Goal: Task Accomplishment & Management: Manage account settings

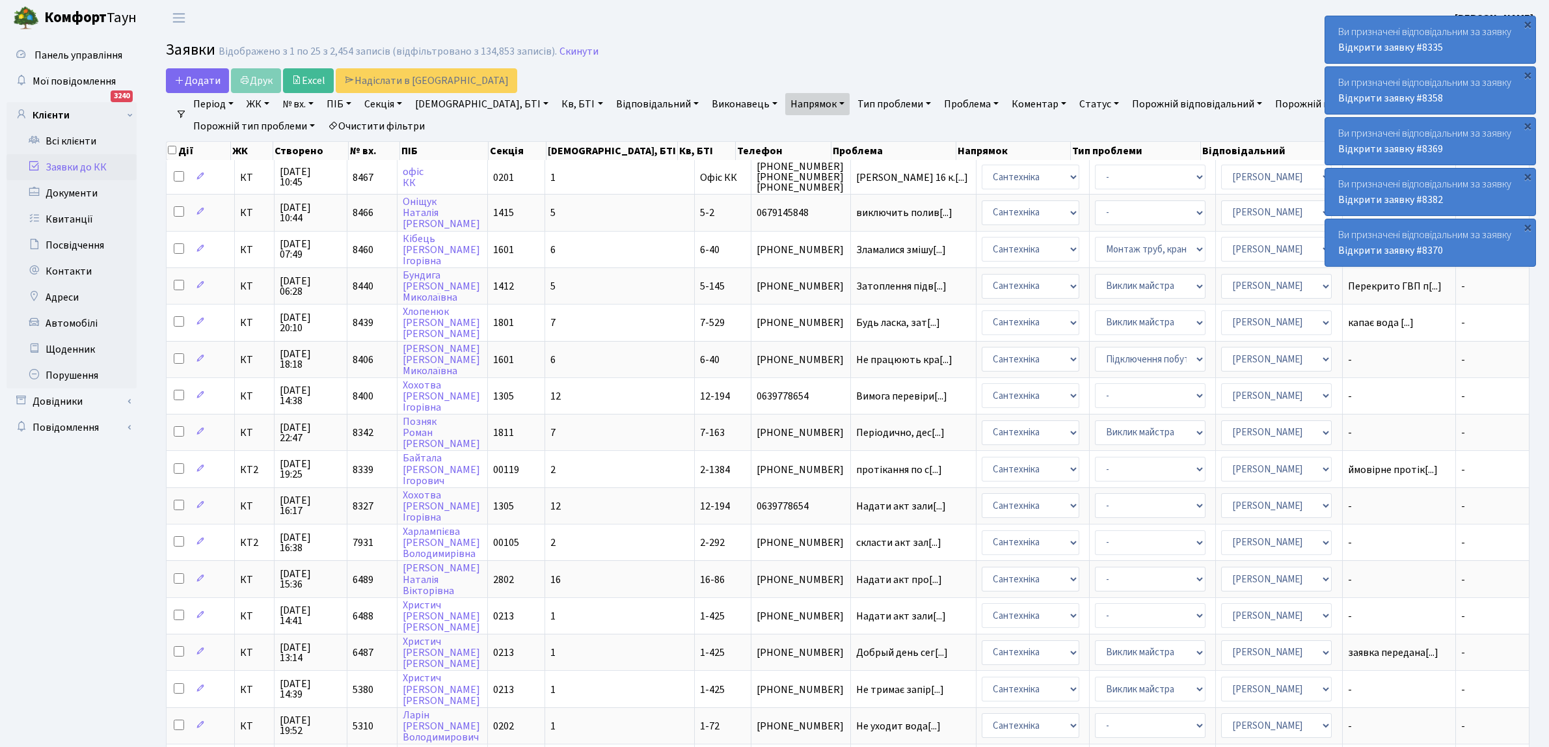
select select "25"
click at [600, 498] on td "12" at bounding box center [620, 505] width 150 height 36
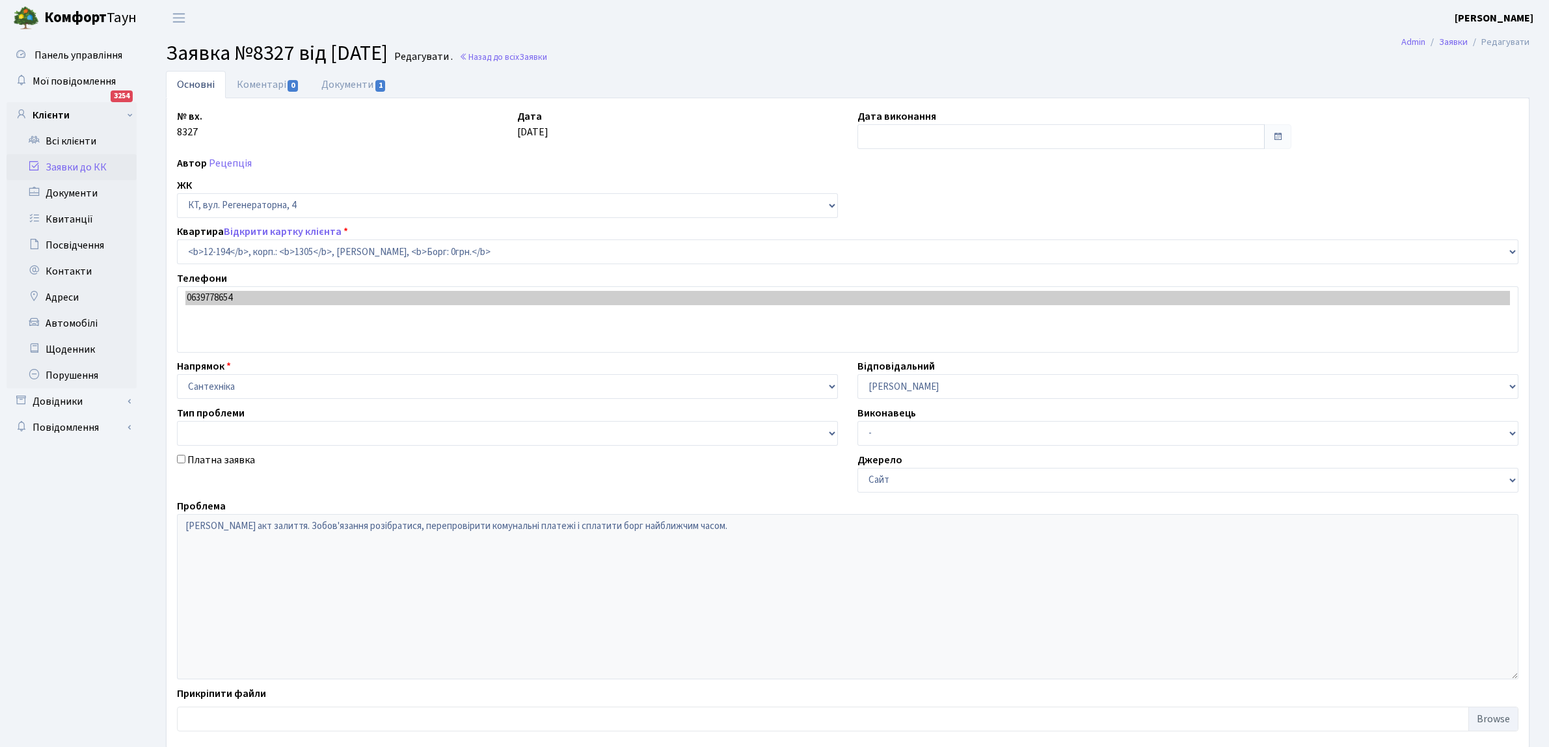
select select "7301"
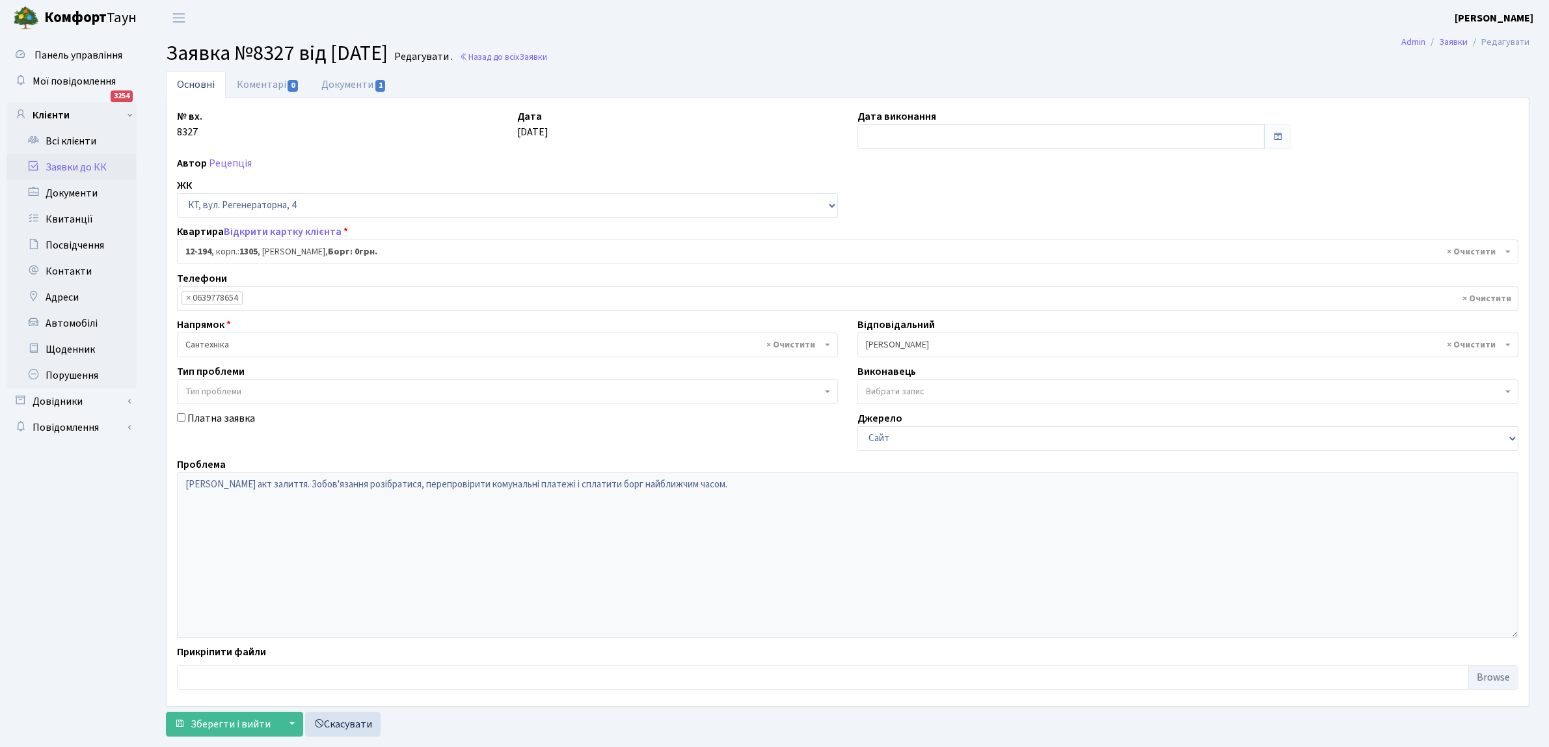
click at [958, 180] on div "№ вх. 8327 Дата [DATE] Дата виконання Автор Рецепція ЖК - КТ, вул. Регенераторн…" at bounding box center [847, 402] width 1361 height 587
click at [773, 67] on main "Admin Заявки Редагувати Заявка №8327 від [DATE] Редагувати . Назад до всіх Заяв…" at bounding box center [847, 389] width 1403 height 707
click at [964, 189] on div "№ вх. 8327 Дата [DATE] Дата виконання Автор Рецепція ЖК - КТ, вул. Регенераторн…" at bounding box center [847, 402] width 1361 height 587
click at [534, 53] on link "Назад до всіх Заявки" at bounding box center [503, 57] width 88 height 12
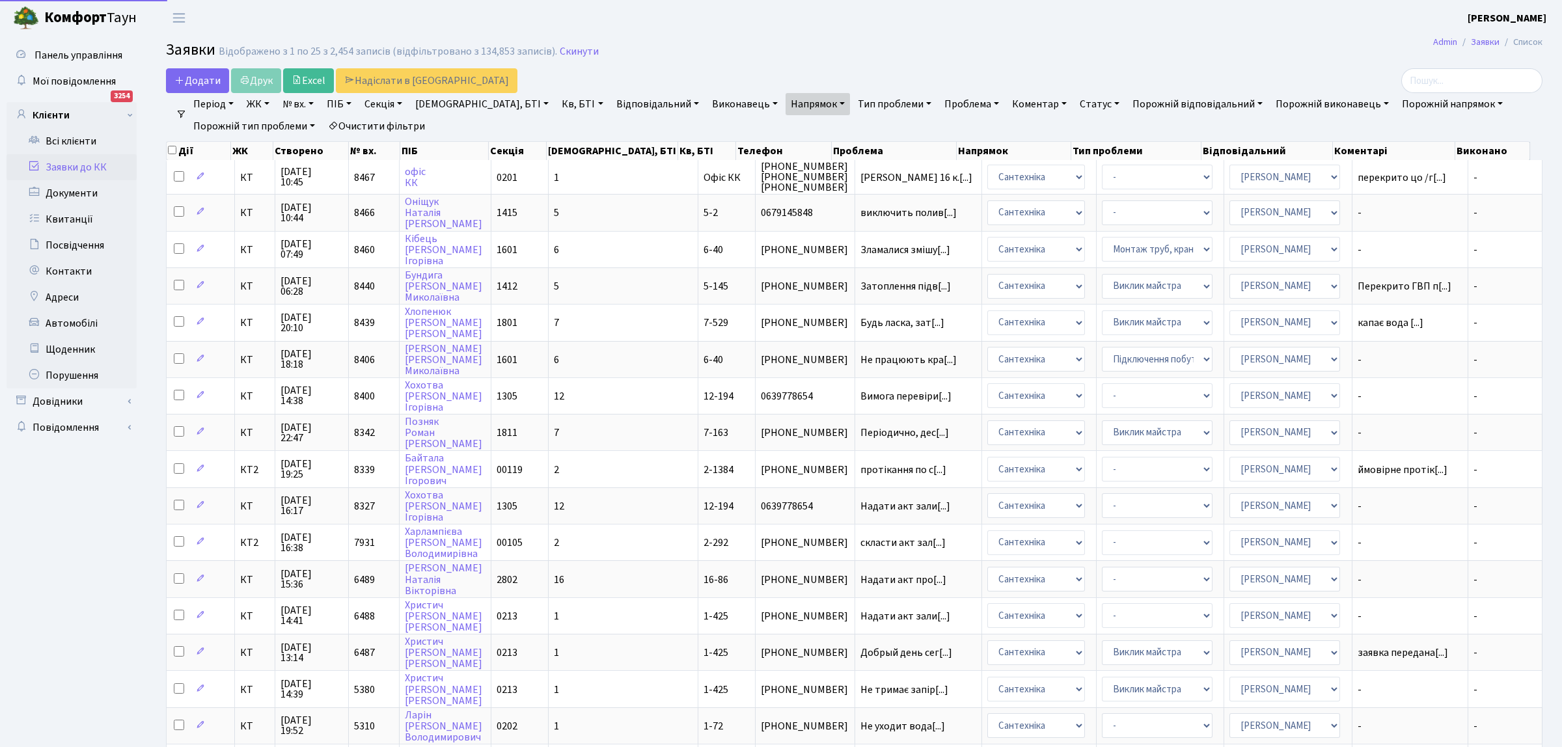
select select "25"
